Goal: Task Accomplishment & Management: Use online tool/utility

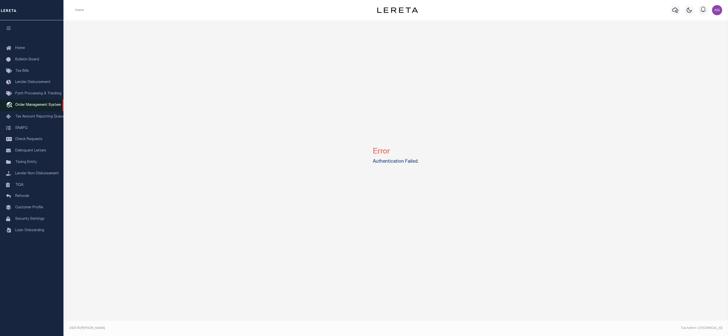
click at [40, 104] on link "travel_explore Order Management System" at bounding box center [31, 105] width 63 height 12
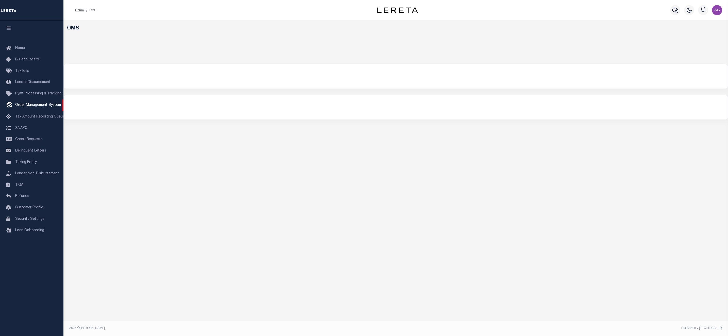
select select "200"
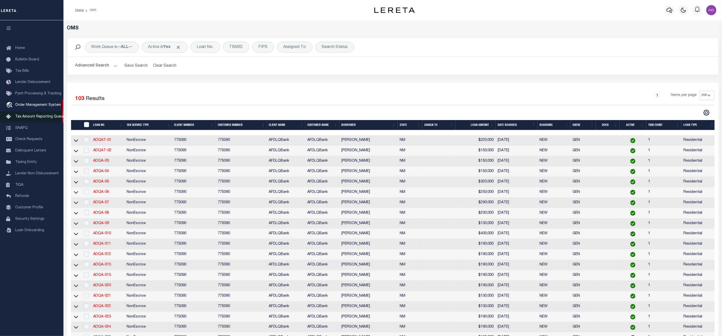
click at [37, 115] on link "Tax Amount Reporting Queue" at bounding box center [31, 116] width 63 height 11
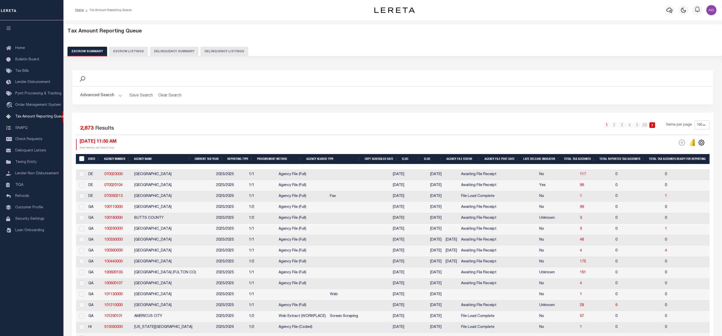
select select "100"
click at [165, 50] on button "Delinquency Summary" at bounding box center [174, 52] width 48 height 10
select select
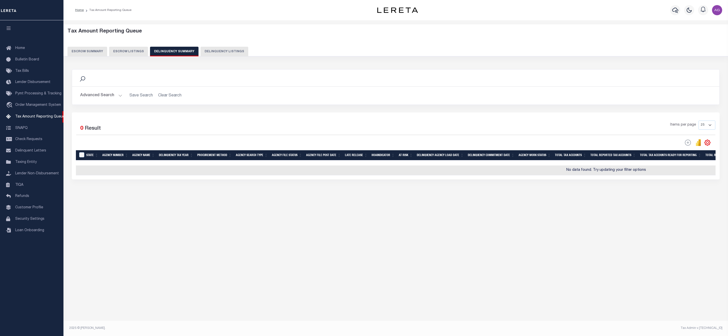
click at [110, 95] on button "Advanced Search" at bounding box center [101, 96] width 42 height 10
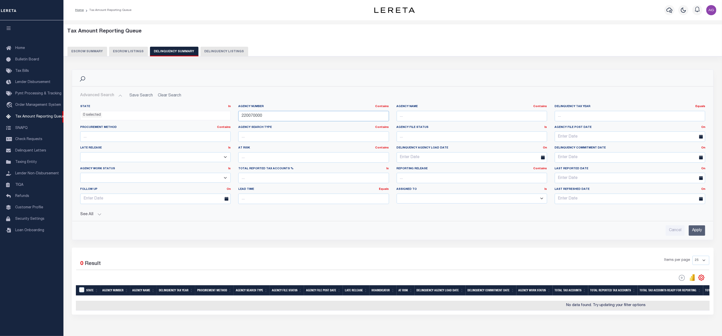
click at [195, 107] on div "State In In AK AL AR AZ CA CO CT DC DE FL GA GU HI IA ID IL IN KS [GEOGRAPHIC_D…" at bounding box center [392, 157] width 632 height 104
click at [268, 118] on input "220070000" at bounding box center [313, 116] width 150 height 10
drag, startPoint x: 270, startPoint y: 117, endPoint x: 228, endPoint y: 113, distance: 42.1
click at [228, 113] on div "State In In AK AL AR AZ CA CO CT DC DE FL GA GU HI IA ID IL IN KS [GEOGRAPHIC_D…" at bounding box center [392, 157] width 632 height 104
click at [97, 213] on div "See All Work Queue Is Is Contains --ALL-- Delinquent Is" at bounding box center [392, 212] width 625 height 9
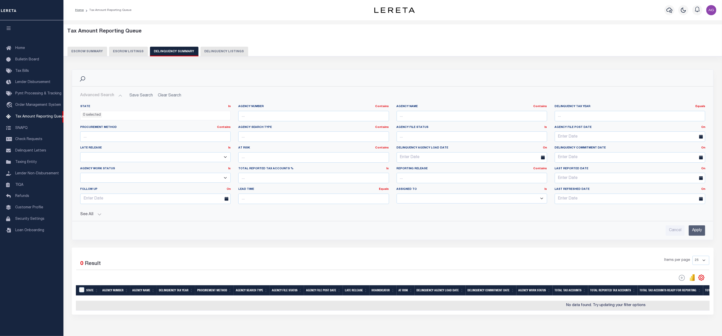
click at [97, 215] on button "See All" at bounding box center [392, 214] width 625 height 5
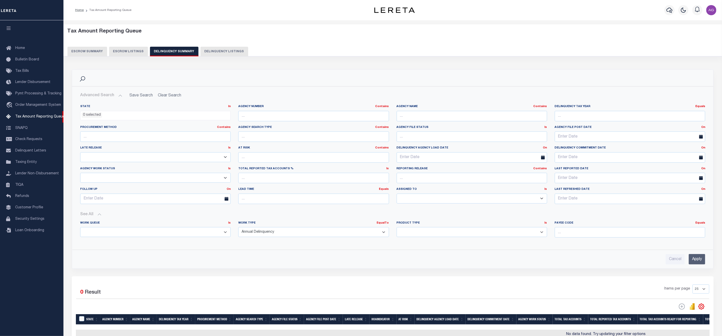
click at [292, 234] on select "Annual Delinquency Back Search Payment Status Check DTRACK" at bounding box center [313, 232] width 150 height 10
click at [696, 260] on input "Apply" at bounding box center [697, 259] width 16 height 10
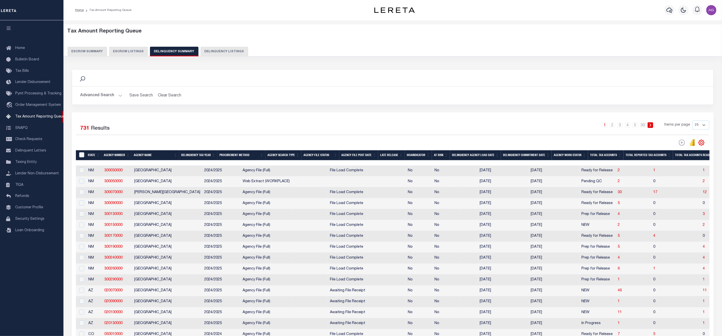
click at [100, 97] on button "Advanced Search" at bounding box center [101, 96] width 42 height 10
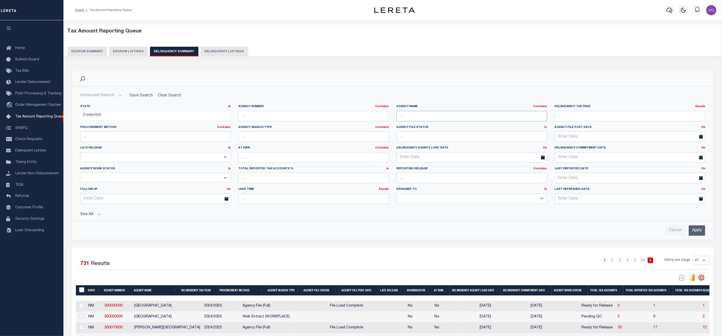
click at [426, 117] on input "text" at bounding box center [472, 116] width 150 height 10
drag, startPoint x: 426, startPoint y: 114, endPoint x: 380, endPoint y: 115, distance: 45.7
click at [380, 115] on div "State In In AK AL AR AZ CA CO CT DC DE FL GA GU HI IA ID IL IN KS [GEOGRAPHIC_D…" at bounding box center [392, 157] width 632 height 104
type input "WHITE"
click at [701, 229] on input "Apply" at bounding box center [697, 230] width 16 height 10
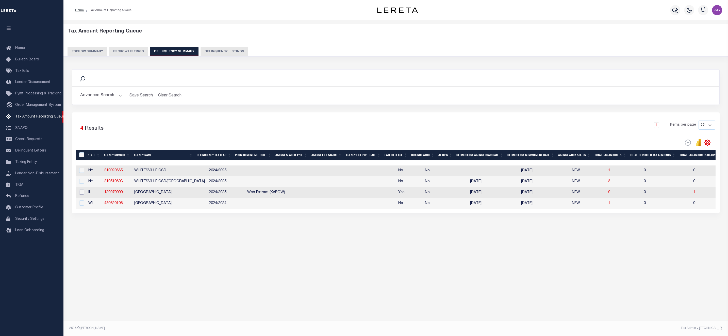
click at [81, 195] on input "checkbox" at bounding box center [81, 192] width 5 height 5
checkbox input "true"
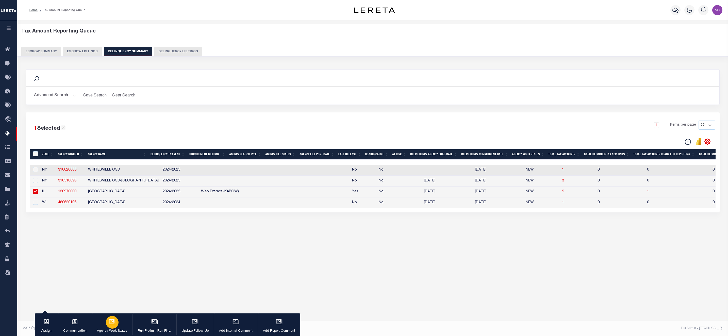
click at [112, 320] on icon "button" at bounding box center [111, 321] width 5 height 4
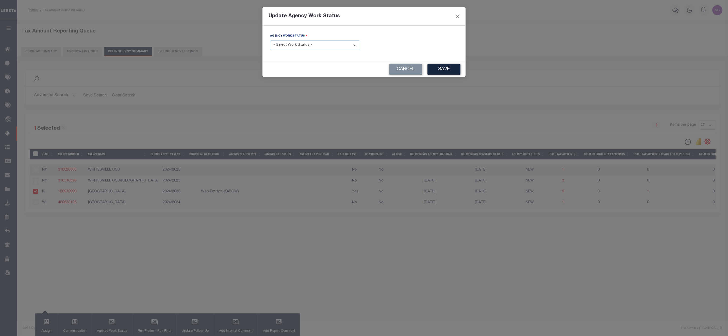
click at [295, 45] on select "- Select Work Status - In Progress Pending Agency Follow-up Pending QC Ready fo…" at bounding box center [315, 45] width 90 height 10
select select "7"
click at [270, 41] on select "- Select Work Status - In Progress Pending Agency Follow-up Pending QC Ready fo…" at bounding box center [315, 45] width 90 height 10
click at [452, 69] on button "Save" at bounding box center [443, 69] width 33 height 11
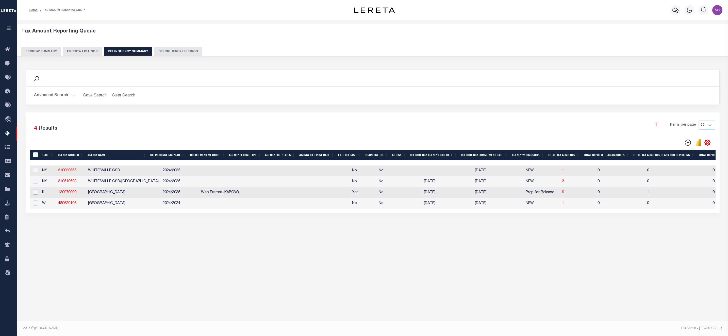
click at [33, 194] on input "checkbox" at bounding box center [35, 192] width 5 height 5
checkbox input "true"
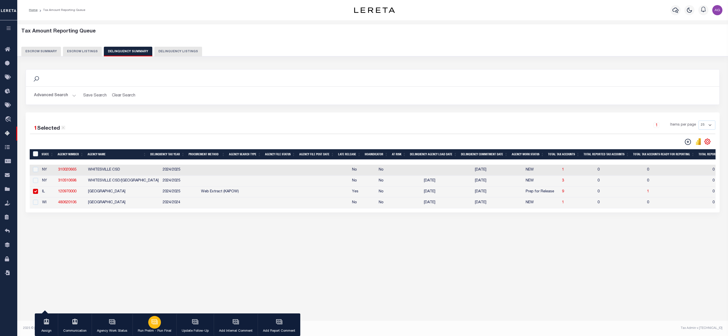
click at [154, 318] on icon "button" at bounding box center [154, 321] width 7 height 7
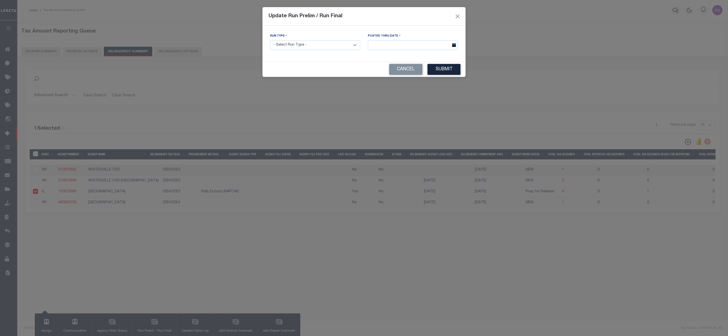
click at [320, 40] on div "Run Type - Select Run Type - Prelim Run Final Run" at bounding box center [315, 41] width 90 height 17
click at [317, 44] on select "- Select Run Type - Prelim Run Final Run" at bounding box center [315, 45] width 90 height 10
select select "P"
click at [270, 41] on select "- Select Run Type - Prelim Run Final Run" at bounding box center [315, 45] width 90 height 10
click at [392, 43] on input "text" at bounding box center [413, 45] width 90 height 10
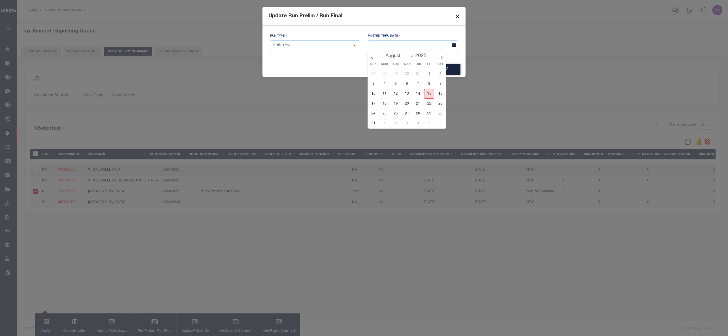
click at [428, 93] on span "15" at bounding box center [429, 94] width 10 height 10
type input "[DATE]"
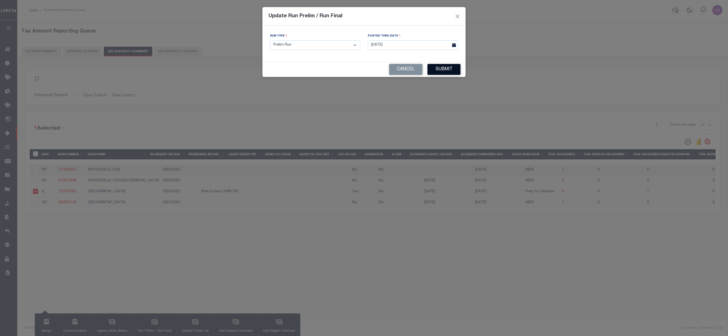
click at [450, 67] on button "Submit" at bounding box center [443, 69] width 33 height 11
